Goal: Transaction & Acquisition: Obtain resource

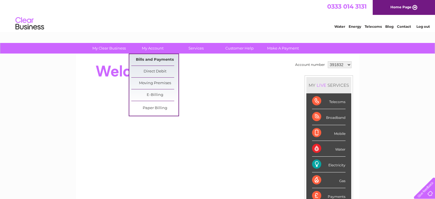
click at [154, 63] on link "Bills and Payments" at bounding box center [154, 59] width 47 height 11
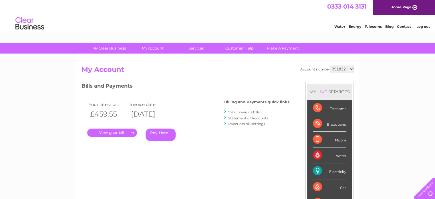
click at [238, 112] on link "View previous bills" at bounding box center [243, 112] width 31 height 4
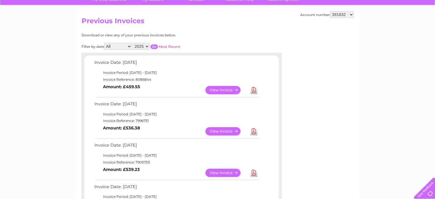
scroll to position [57, 0]
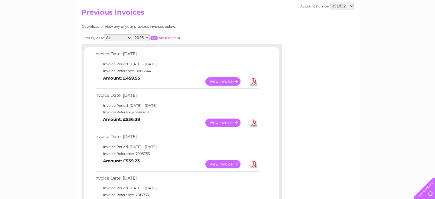
click at [252, 124] on link "Download" at bounding box center [253, 122] width 7 height 8
click at [346, 7] on select "391832 1029929 2022426" at bounding box center [342, 6] width 24 height 7
select select "1029929"
click at [330, 3] on select "391832 1029929 2022426" at bounding box center [342, 6] width 24 height 7
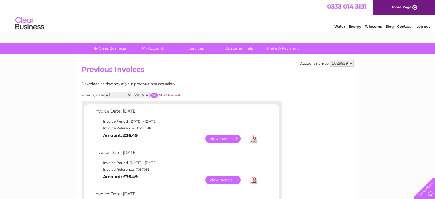
click at [252, 179] on link "Download" at bounding box center [253, 180] width 7 height 8
click at [344, 60] on select "391832 1029929 2022426" at bounding box center [342, 63] width 24 height 7
select select "2022426"
click at [330, 60] on select "391832 1029929 2022426" at bounding box center [342, 63] width 24 height 7
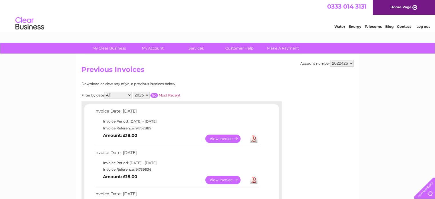
click at [252, 180] on link "Download" at bounding box center [253, 180] width 7 height 8
click at [253, 138] on link "Download" at bounding box center [253, 138] width 7 height 8
